Goal: Navigation & Orientation: Find specific page/section

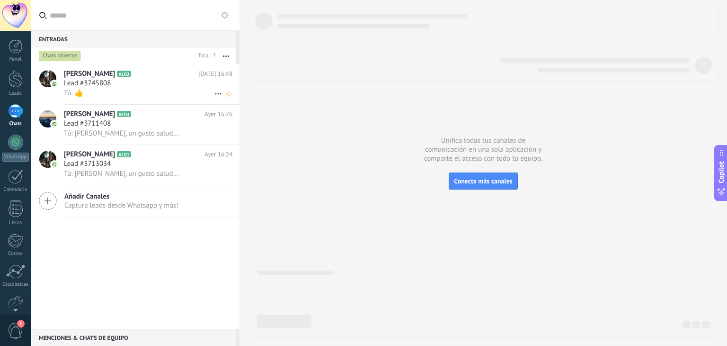
scroll to position [14, 0]
click at [17, 76] on div at bounding box center [16, 79] width 14 height 18
